Goal: Information Seeking & Learning: Learn about a topic

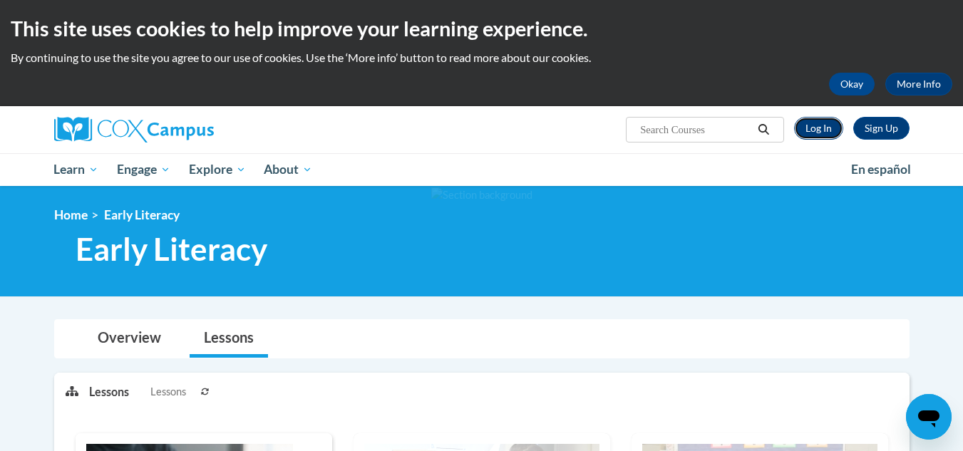
click at [808, 123] on link "Log In" at bounding box center [818, 128] width 49 height 23
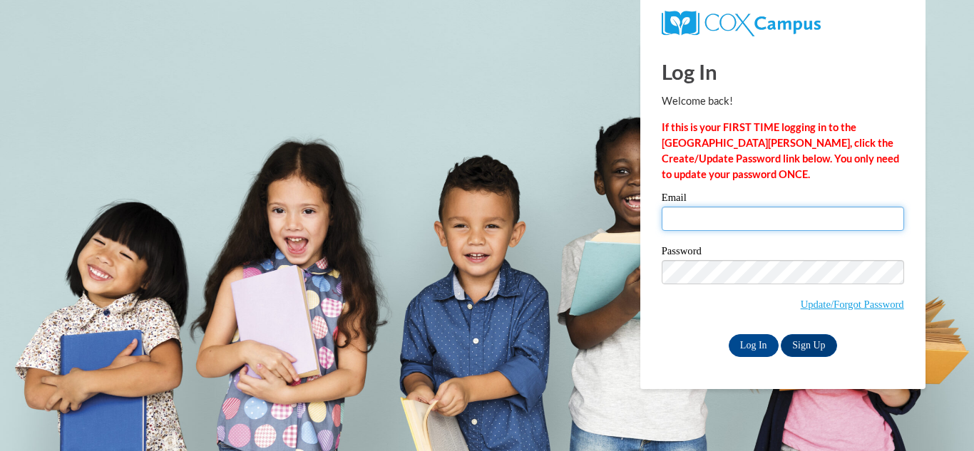
click at [729, 220] on input "Email" at bounding box center [783, 219] width 242 height 24
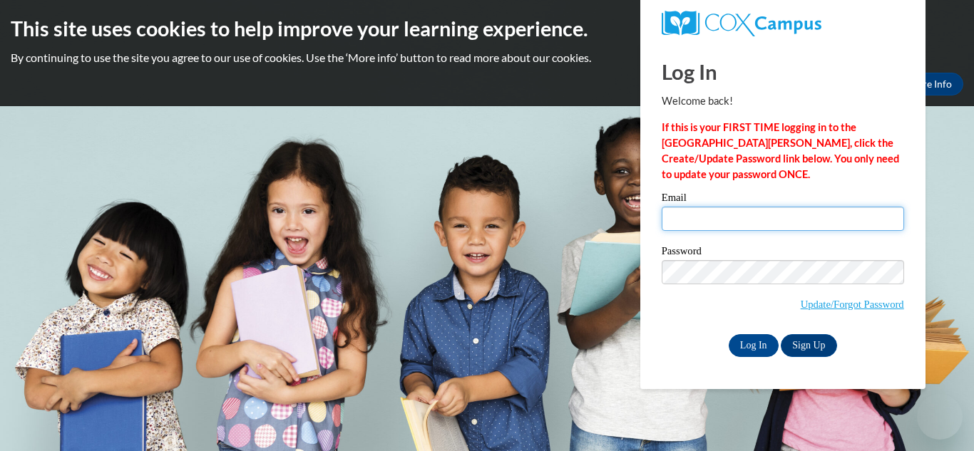
type input "[EMAIL_ADDRESS][DOMAIN_NAME]"
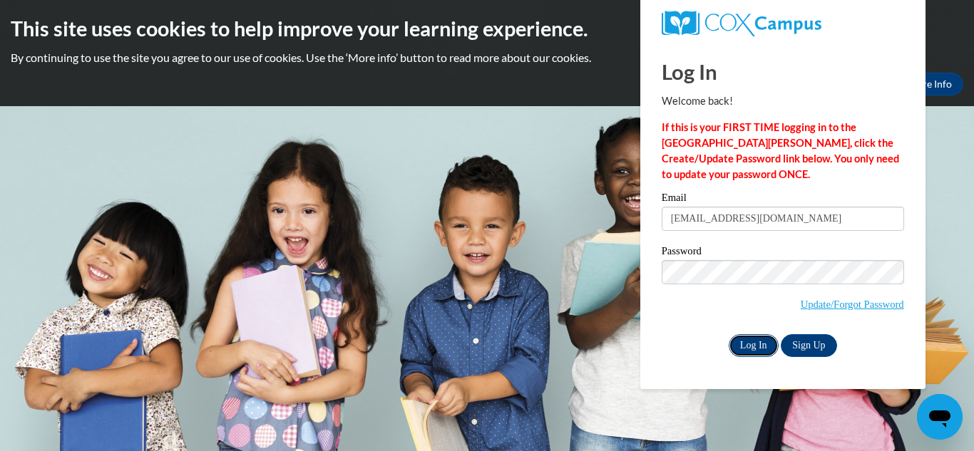
click at [749, 344] on input "Log In" at bounding box center [754, 345] width 50 height 23
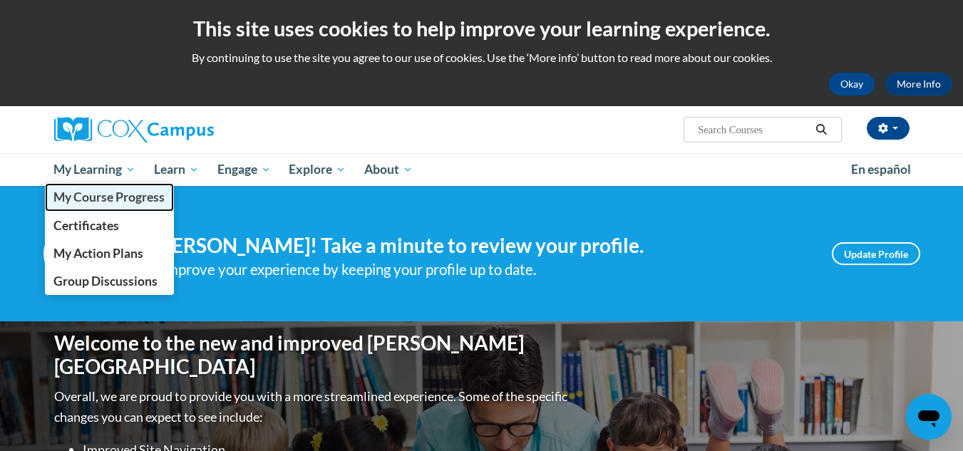
click at [101, 190] on span "My Course Progress" at bounding box center [108, 197] width 111 height 15
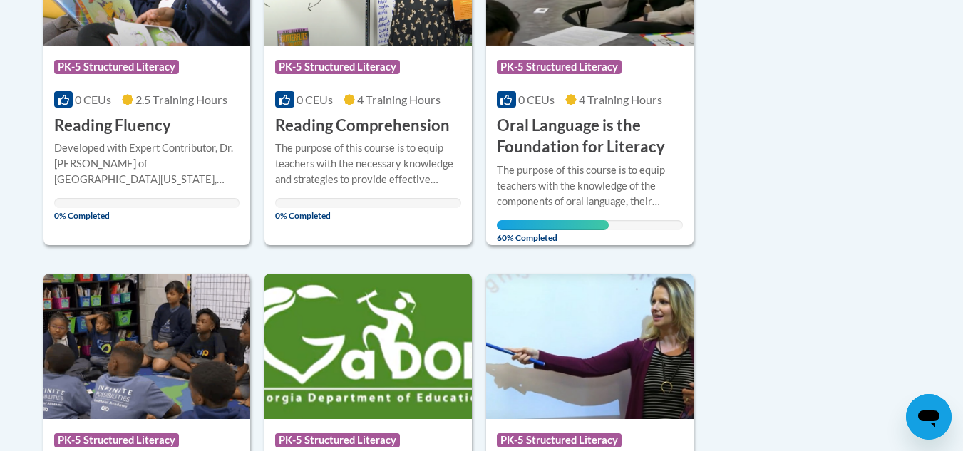
scroll to position [870, 0]
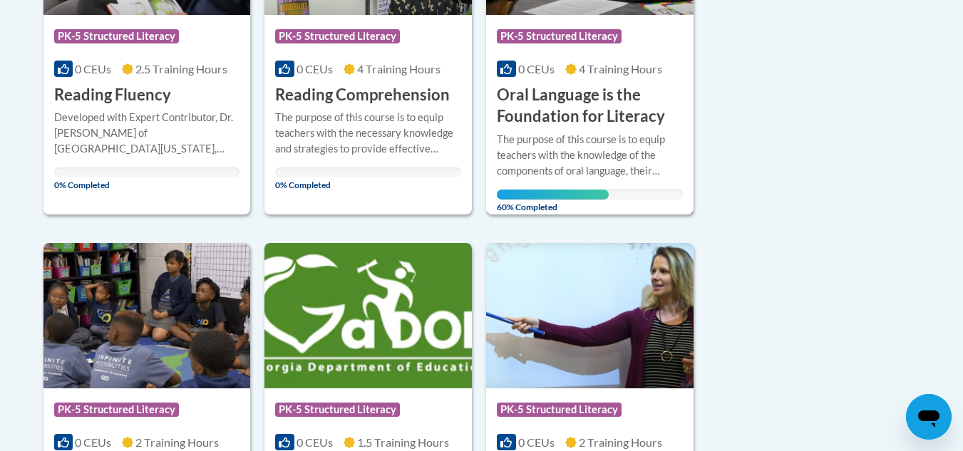
click at [613, 125] on h3 "Oral Language is the Foundation for Literacy" at bounding box center [590, 106] width 186 height 44
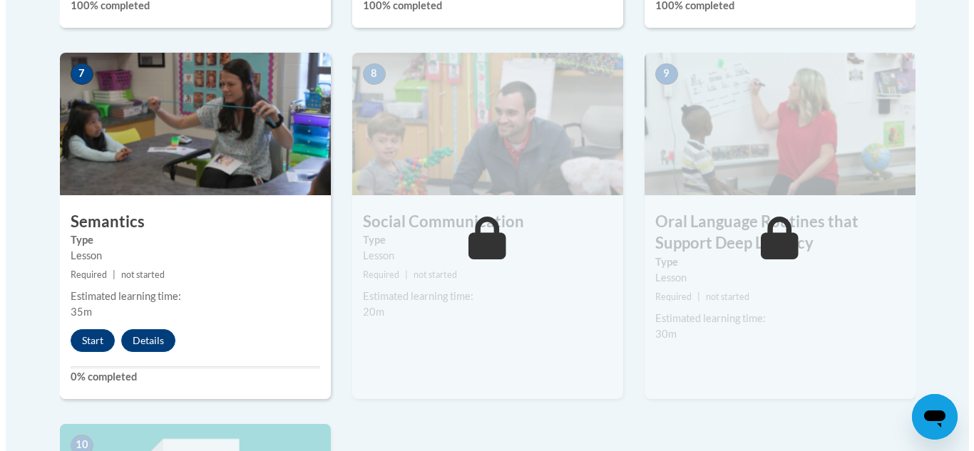
scroll to position [1211, 0]
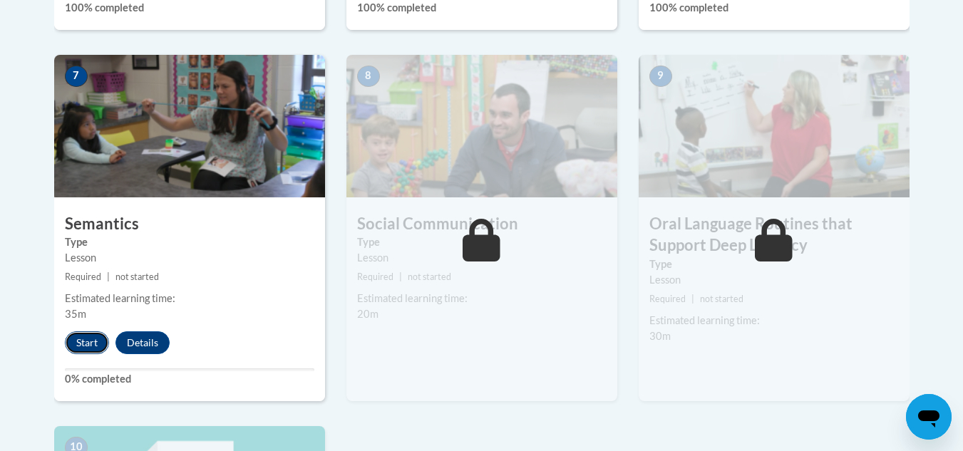
click at [70, 341] on button "Start" at bounding box center [87, 342] width 44 height 23
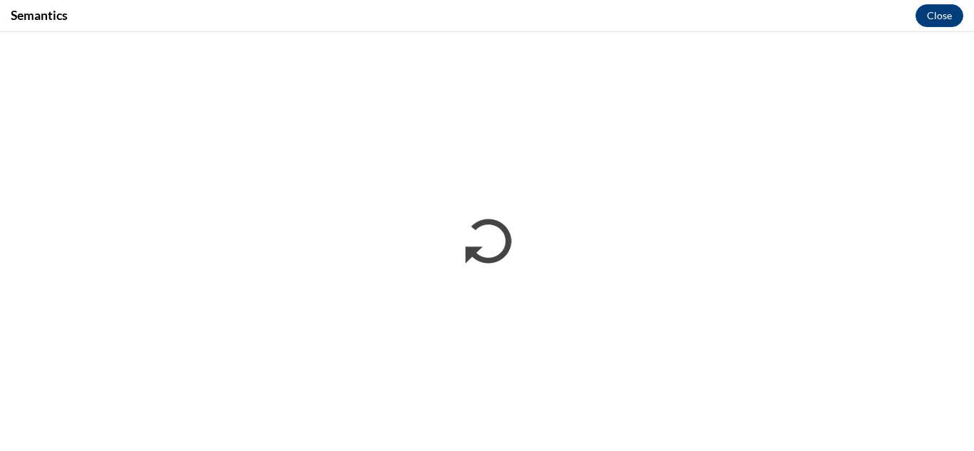
scroll to position [0, 0]
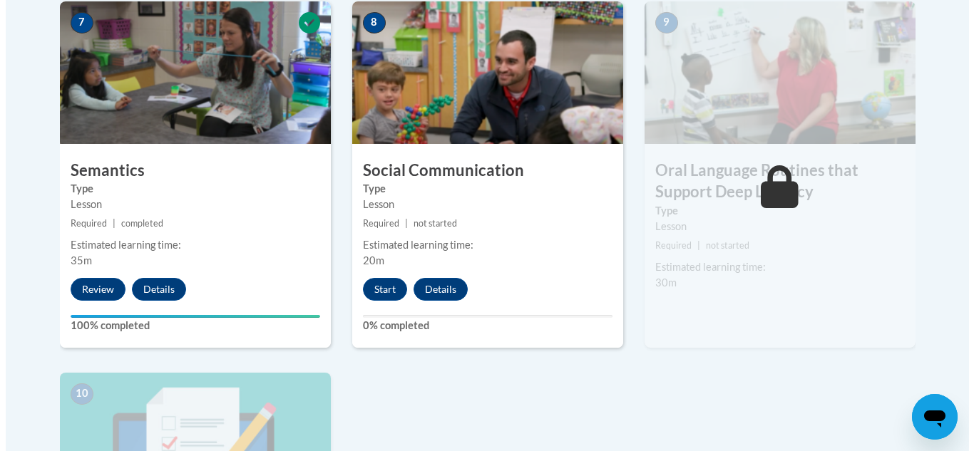
scroll to position [1265, 0]
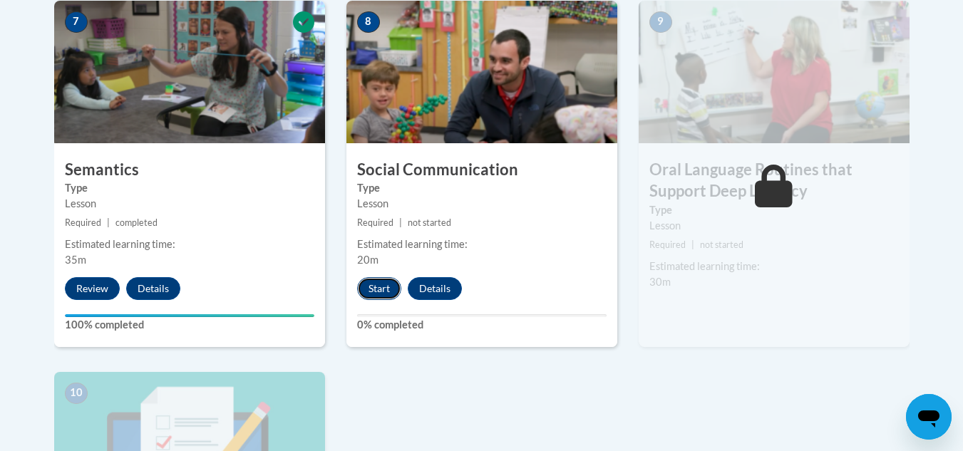
click at [390, 289] on button "Start" at bounding box center [379, 288] width 44 height 23
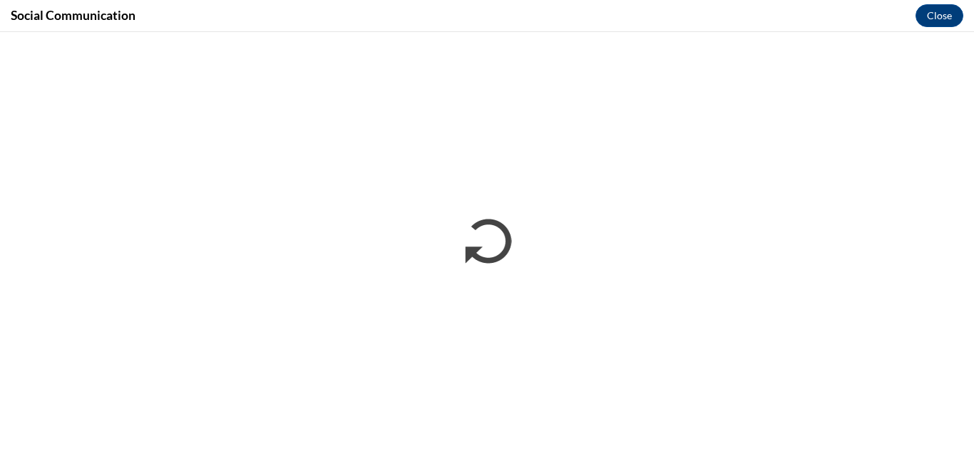
scroll to position [0, 0]
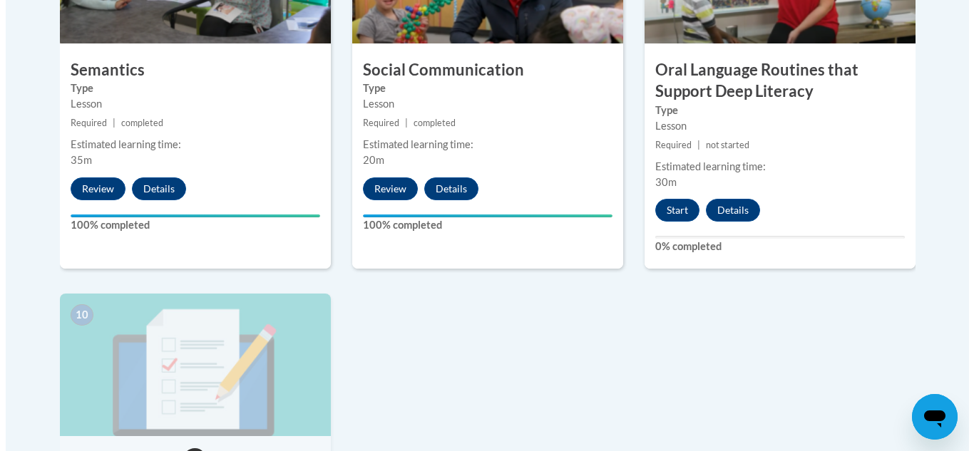
scroll to position [1364, 0]
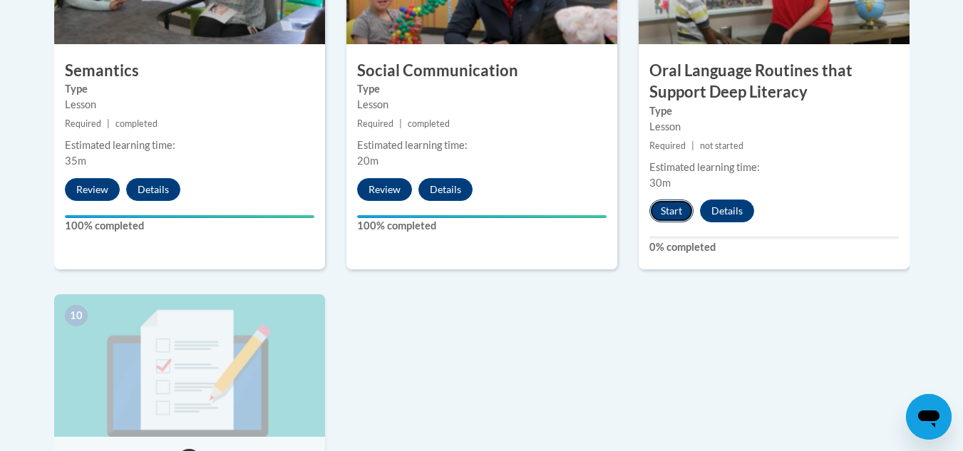
click at [677, 217] on button "Start" at bounding box center [671, 211] width 44 height 23
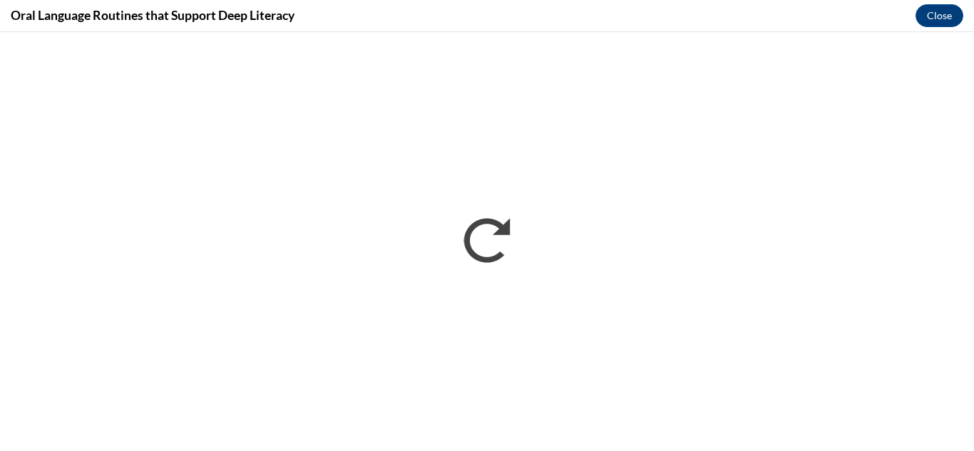
scroll to position [0, 0]
